Goal: Task Accomplishment & Management: Manage account settings

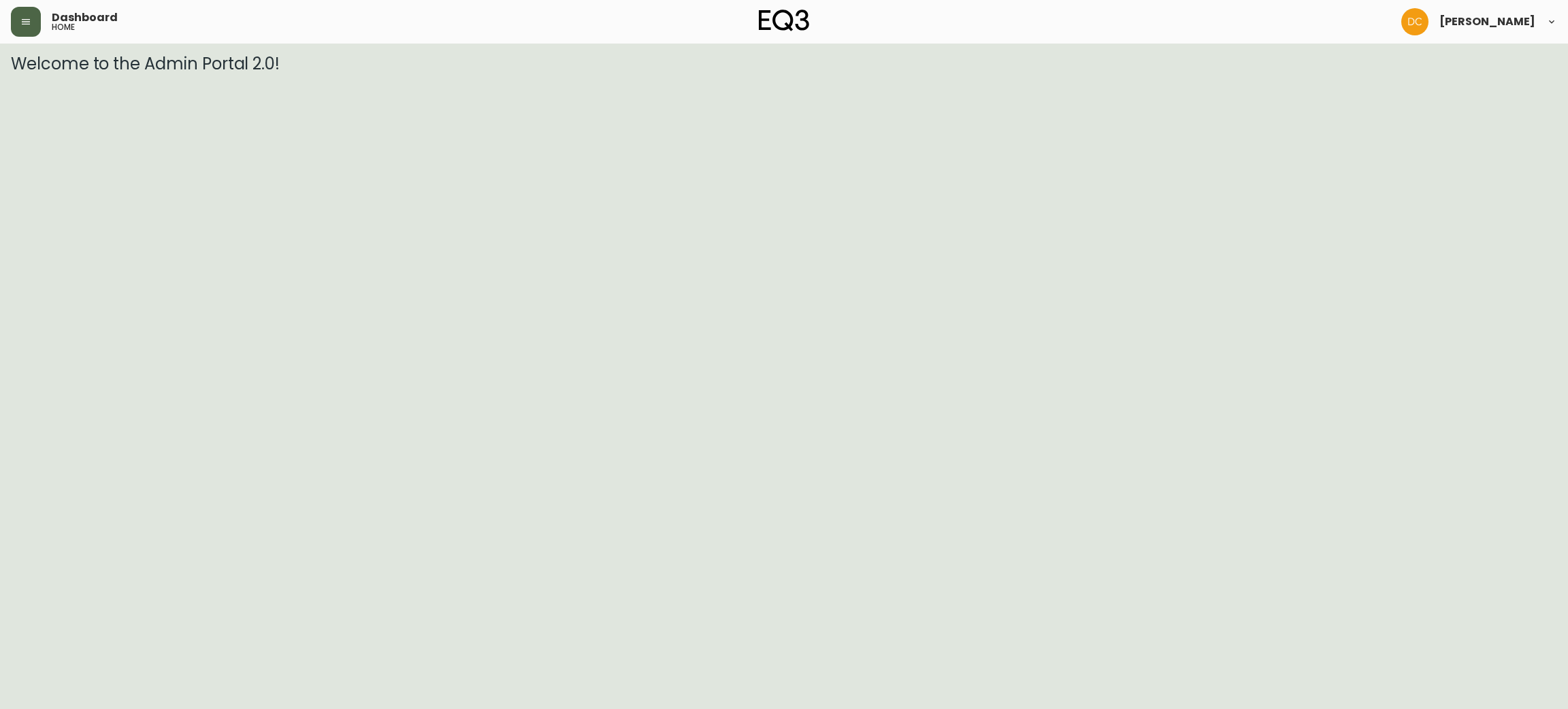
click at [20, 28] on button "button" at bounding box center [25, 21] width 30 height 30
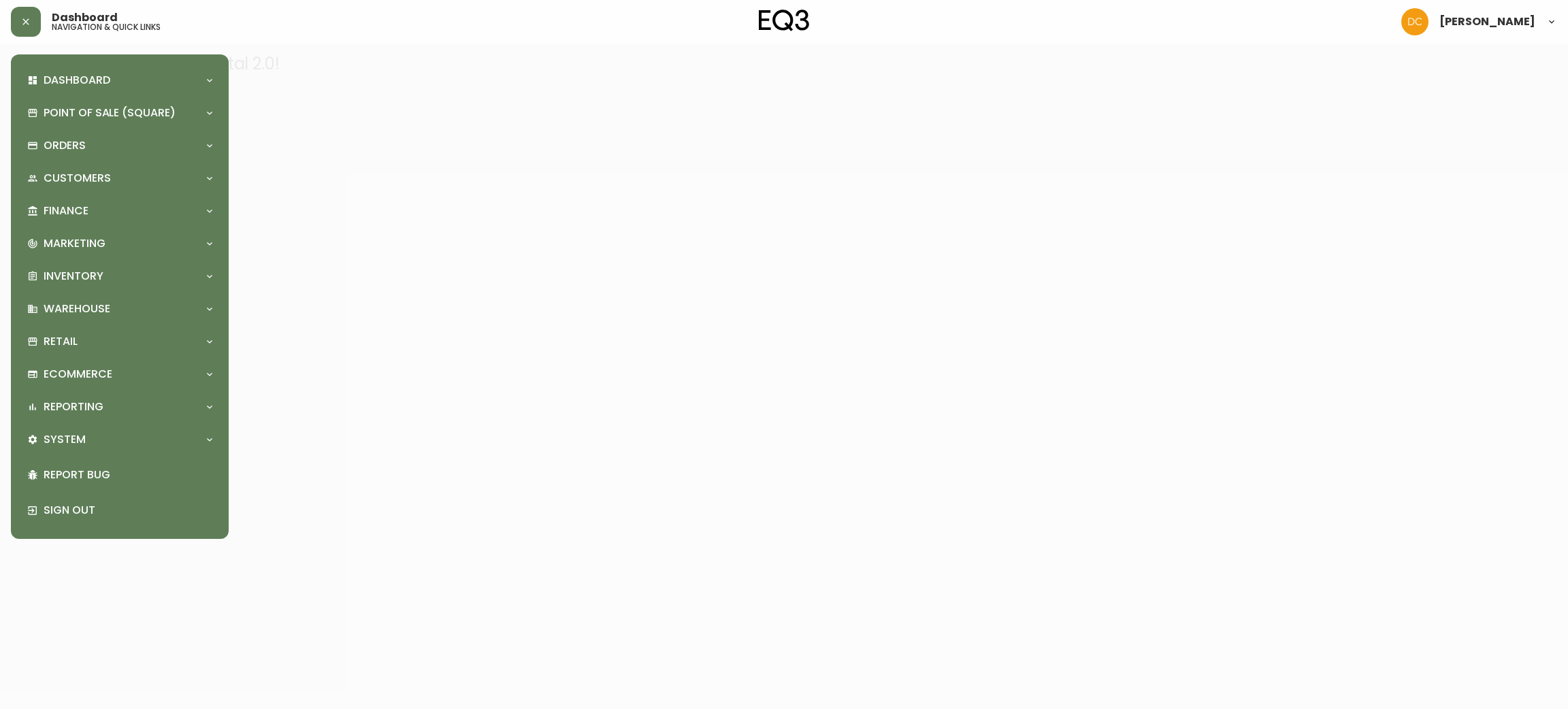
click at [99, 456] on div "Dashboard Quotes and Sales Orders New Quote Point of Sale (Square) Payments Vir…" at bounding box center [120, 297] width 196 height 463
click at [104, 432] on div "System" at bounding box center [113, 439] width 172 height 15
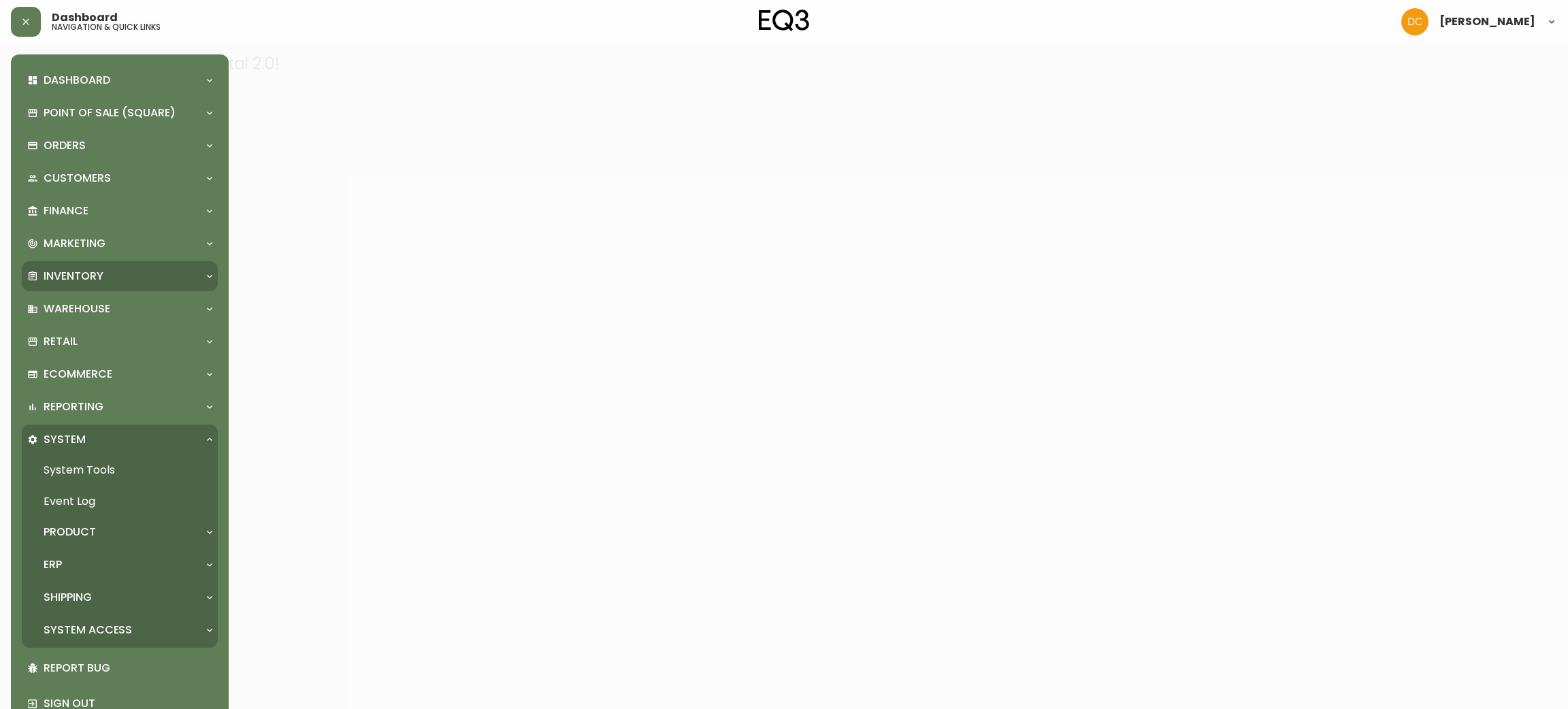
click at [94, 288] on div "Inventory" at bounding box center [120, 276] width 196 height 30
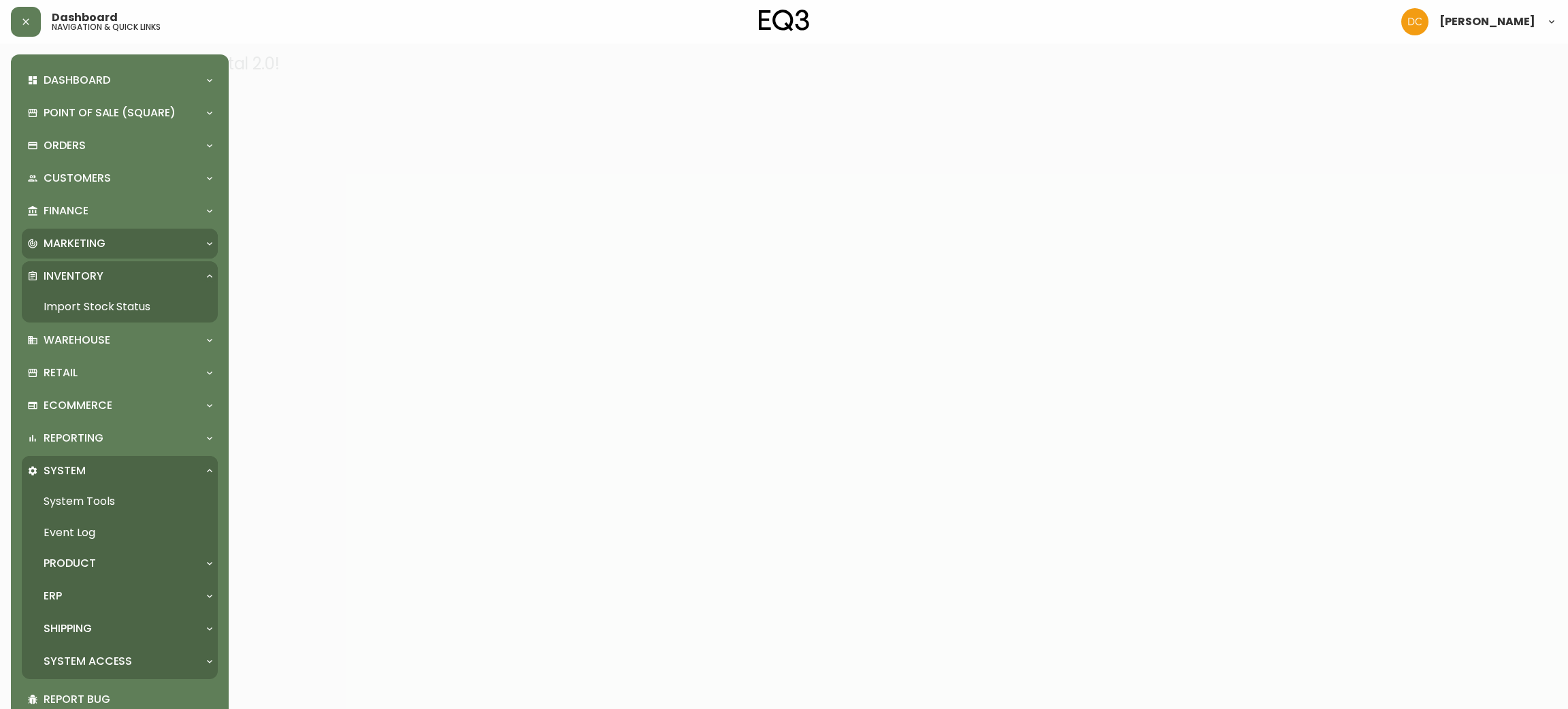
click at [105, 249] on div "Marketing" at bounding box center [113, 243] width 172 height 15
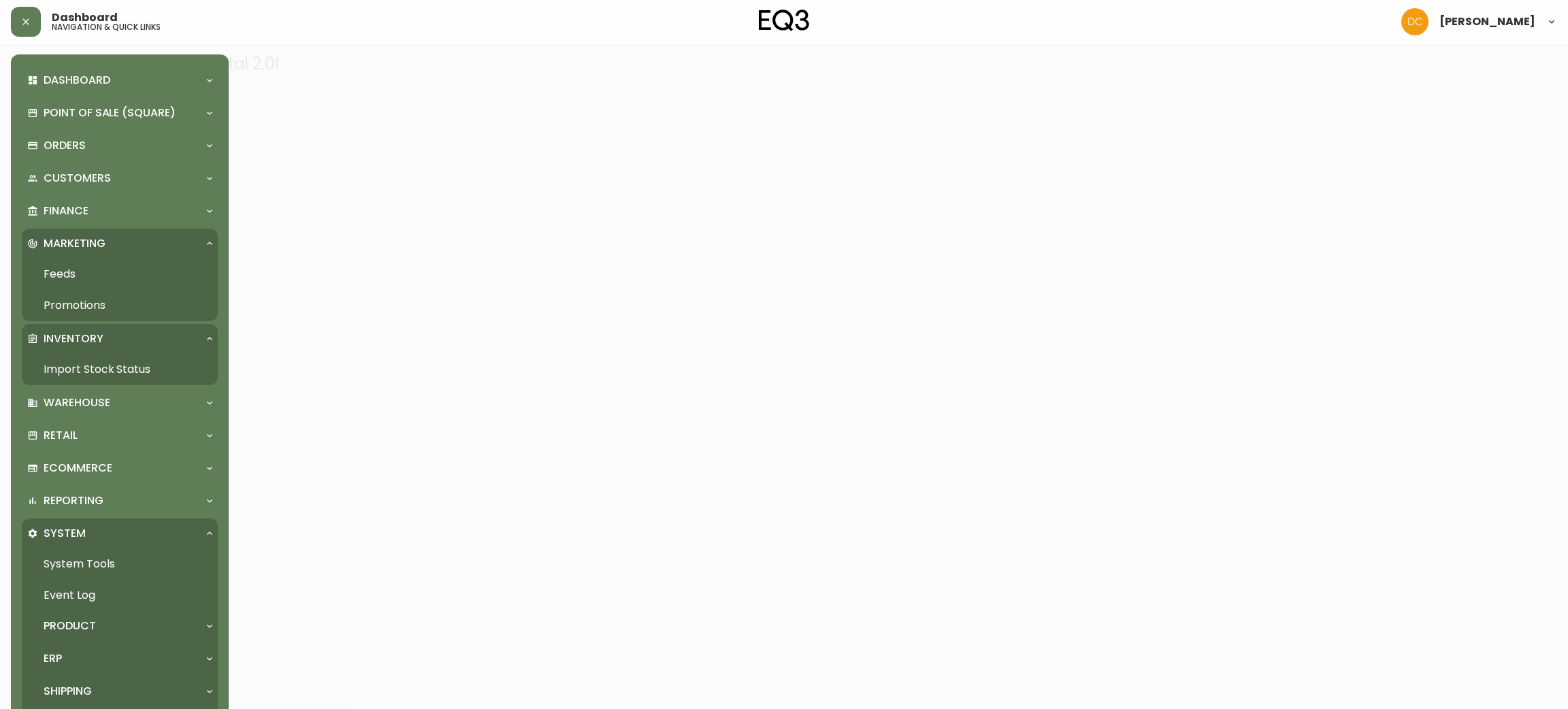
click at [125, 300] on link "Promotions" at bounding box center [120, 305] width 196 height 31
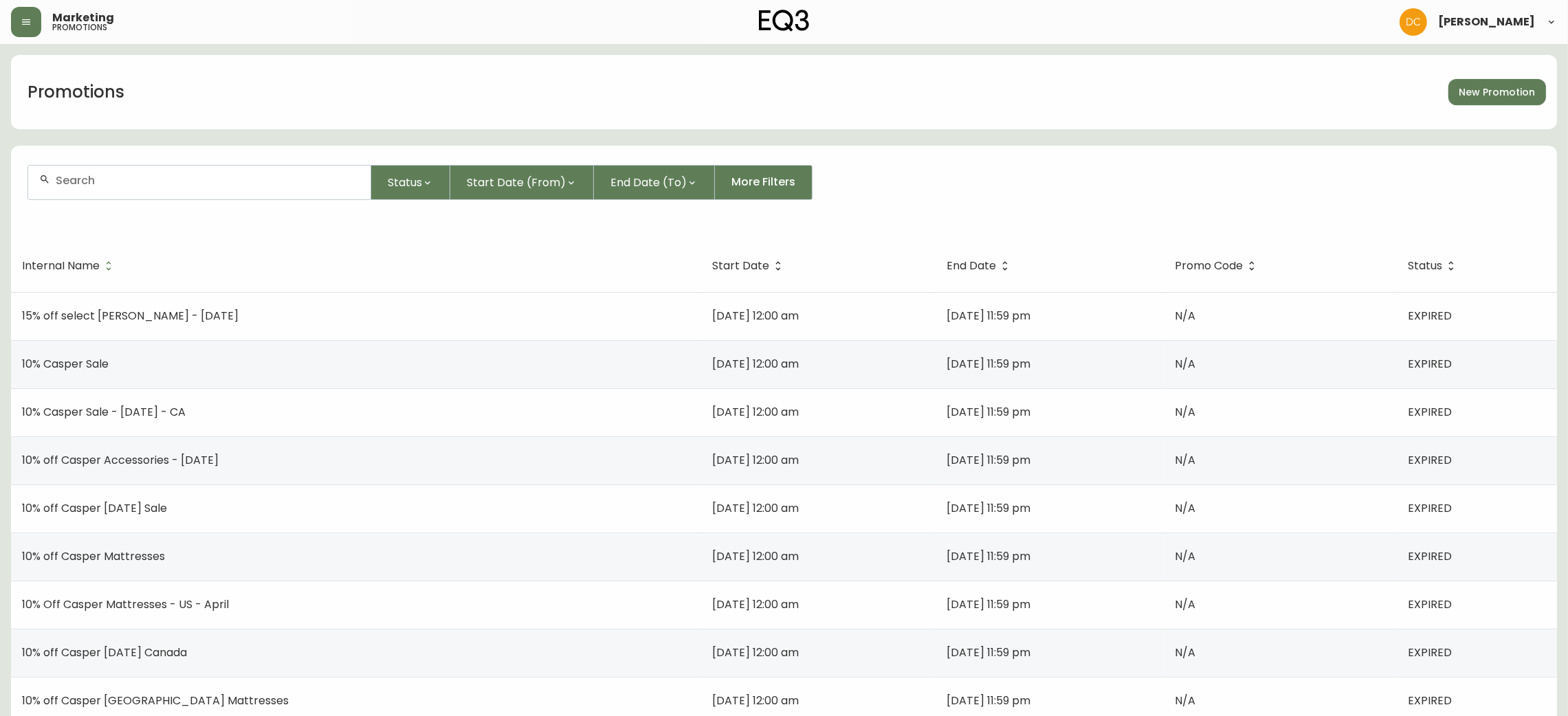
click at [299, 196] on div at bounding box center [199, 182] width 342 height 34
type input "backup"
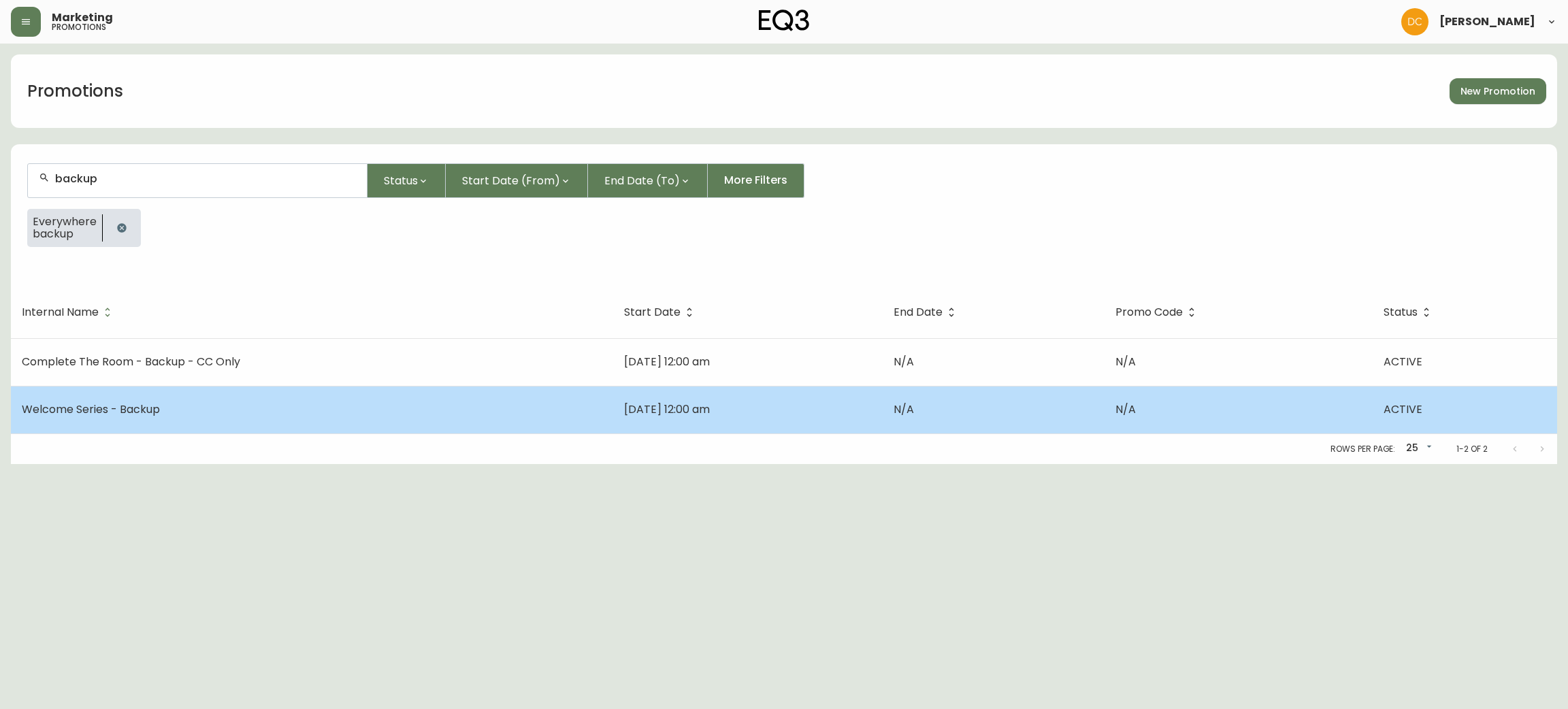
click at [207, 400] on td "Welcome Series - Backup" at bounding box center [311, 409] width 602 height 47
select select "MULTI_CODE"
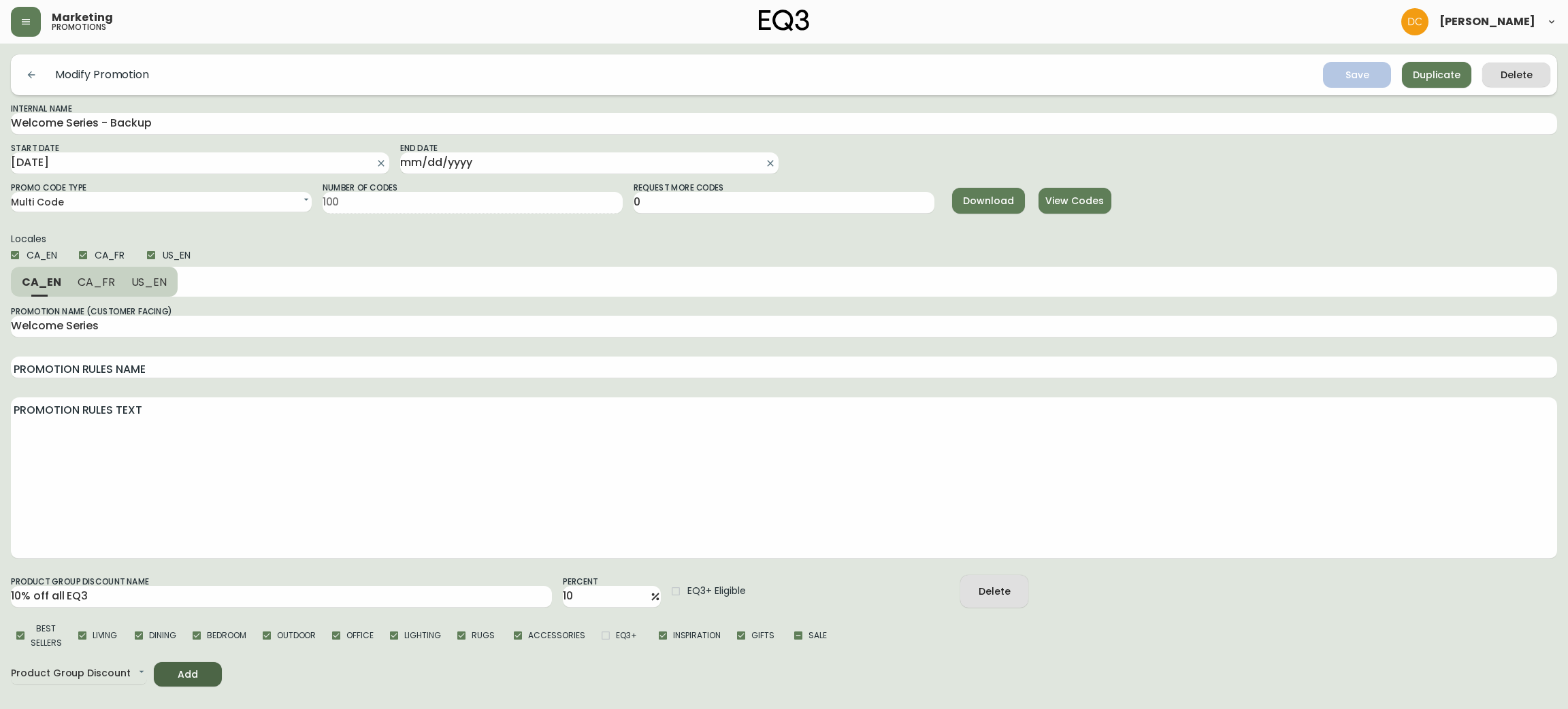
click at [1081, 214] on div "Download View Codes" at bounding box center [1095, 200] width 301 height 39
click at [1090, 208] on span "View Codes" at bounding box center [1075, 201] width 51 height 17
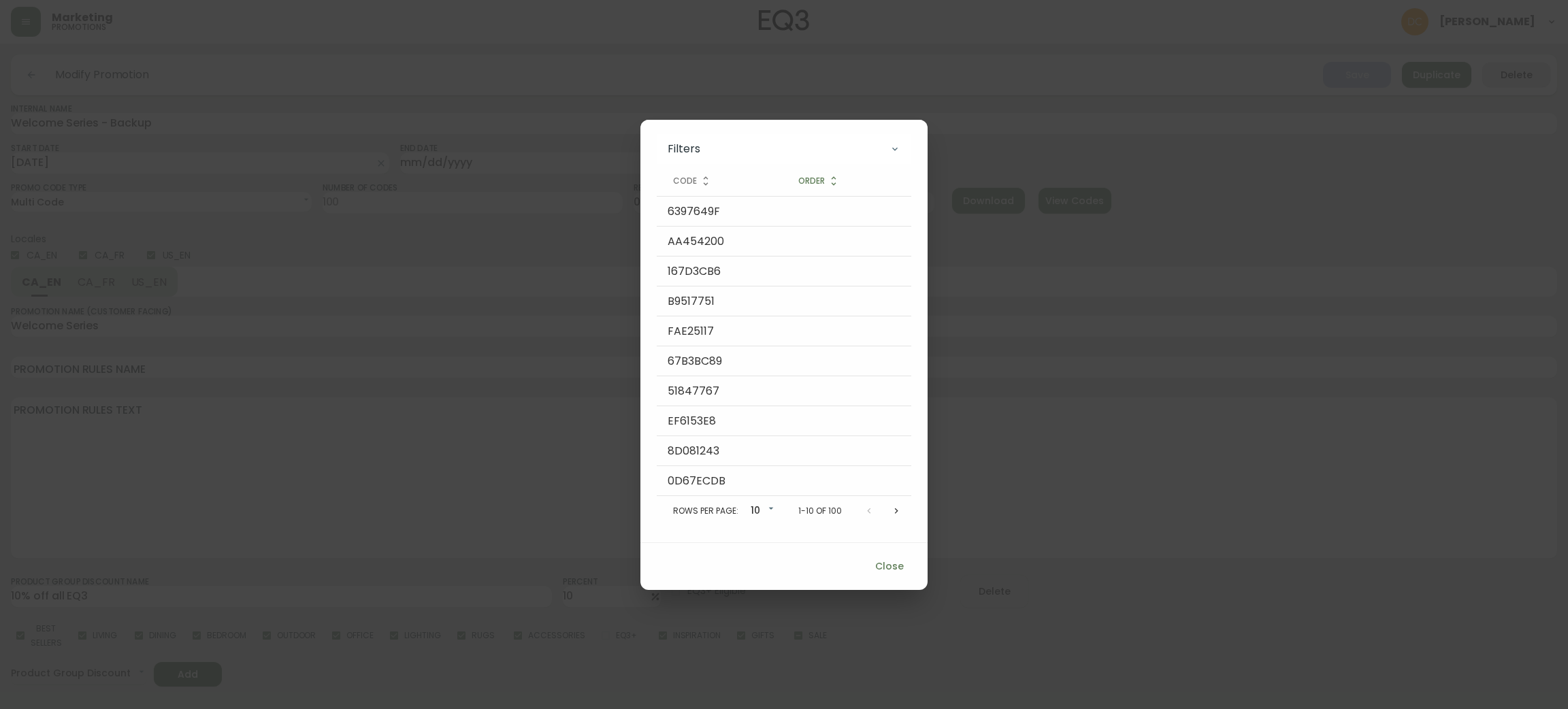
click at [907, 505] on div at bounding box center [883, 511] width 54 height 27
click at [902, 505] on button "Next page" at bounding box center [896, 511] width 27 height 27
click at [899, 505] on button "Next page" at bounding box center [899, 511] width 27 height 27
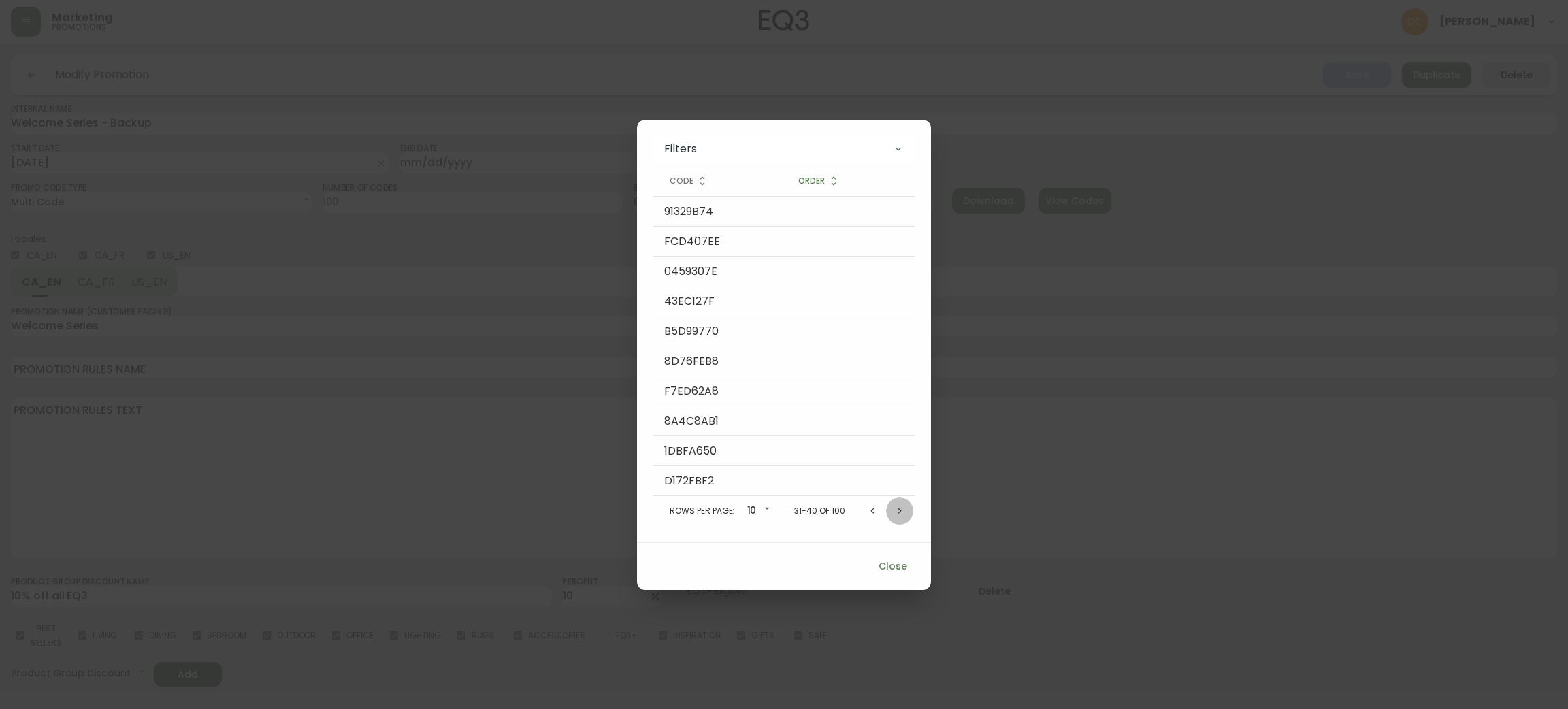
click at [899, 506] on icon "Next page" at bounding box center [900, 511] width 11 height 11
click at [896, 506] on icon "Next page" at bounding box center [900, 511] width 11 height 11
click at [689, 448] on td "61836E53" at bounding box center [718, 451] width 129 height 30
copy td "61836E53"
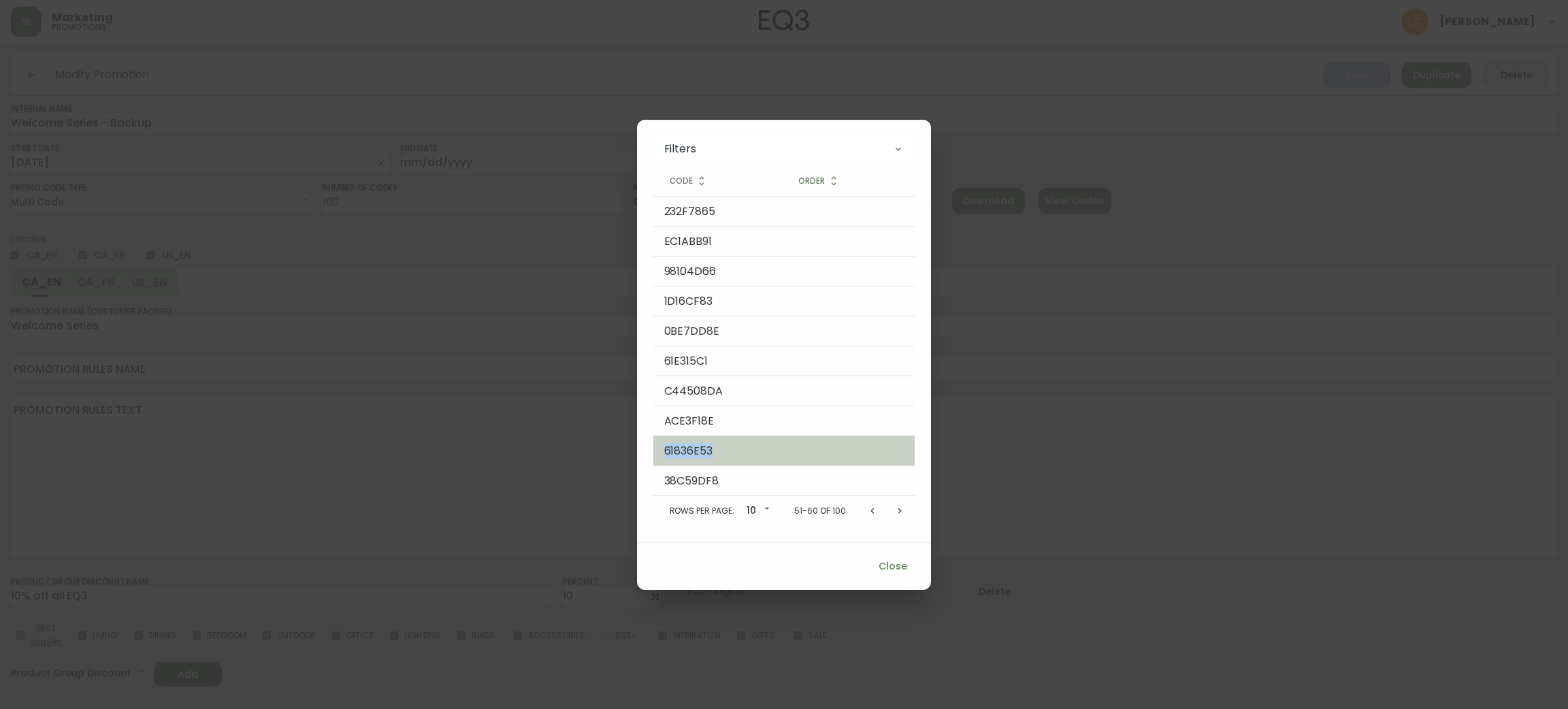
click at [689, 447] on td "61836E53" at bounding box center [718, 451] width 129 height 30
copy td "61836E53"
click at [684, 455] on td "61836E53" at bounding box center [718, 451] width 129 height 30
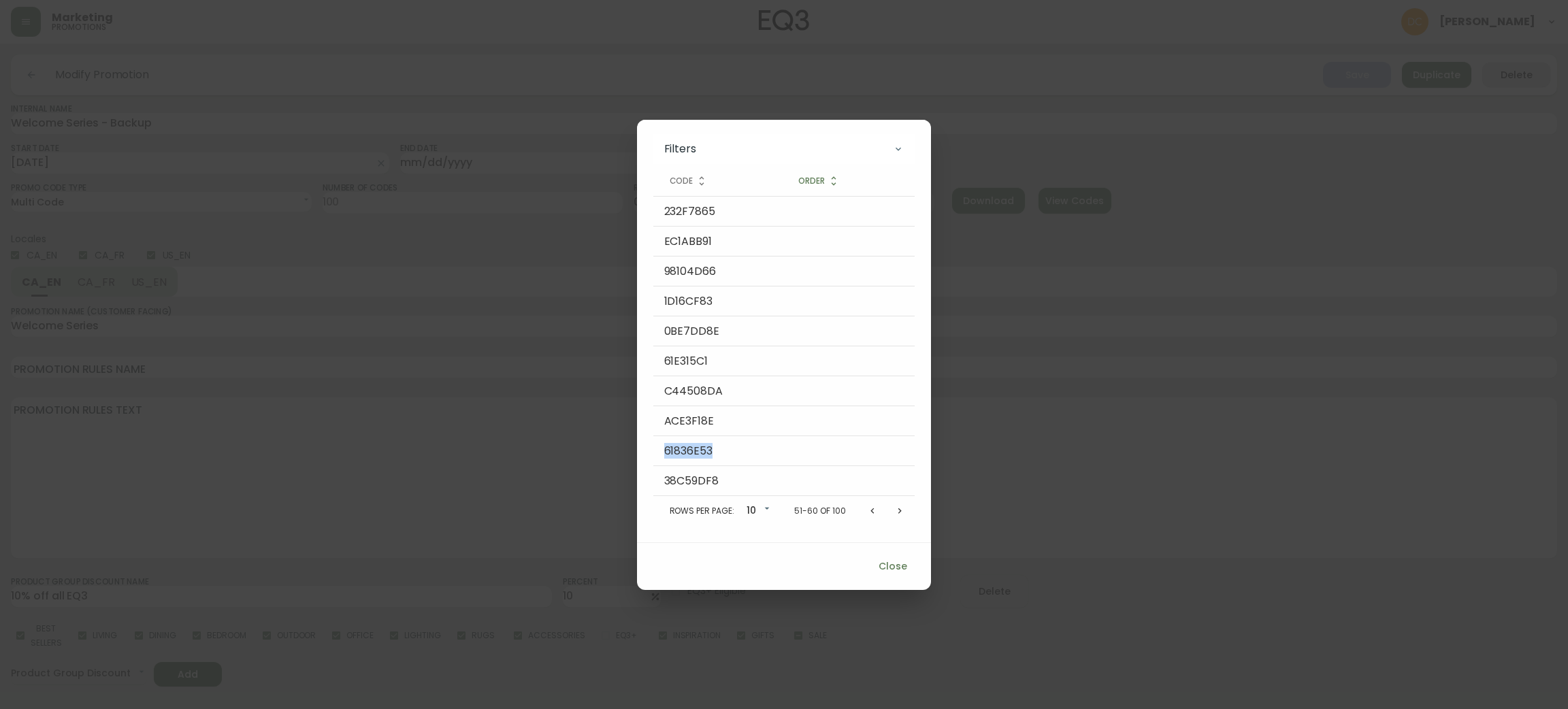
click at [904, 567] on span "Close" at bounding box center [893, 566] width 33 height 17
